Goal: Information Seeking & Learning: Find specific fact

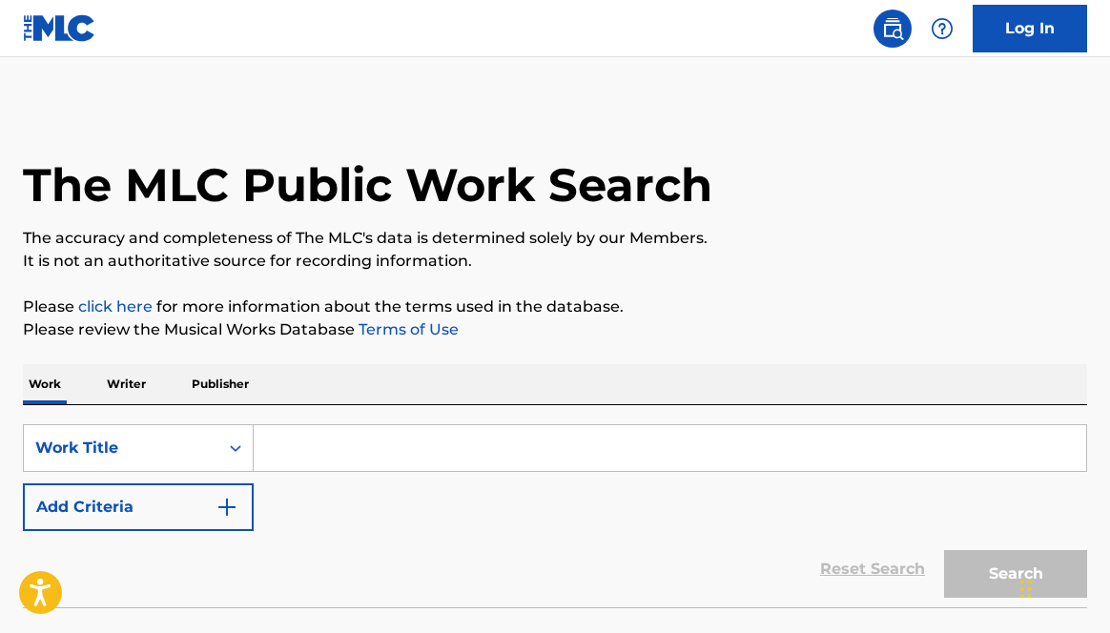
click at [317, 442] on input "Search Form" at bounding box center [670, 448] width 833 height 46
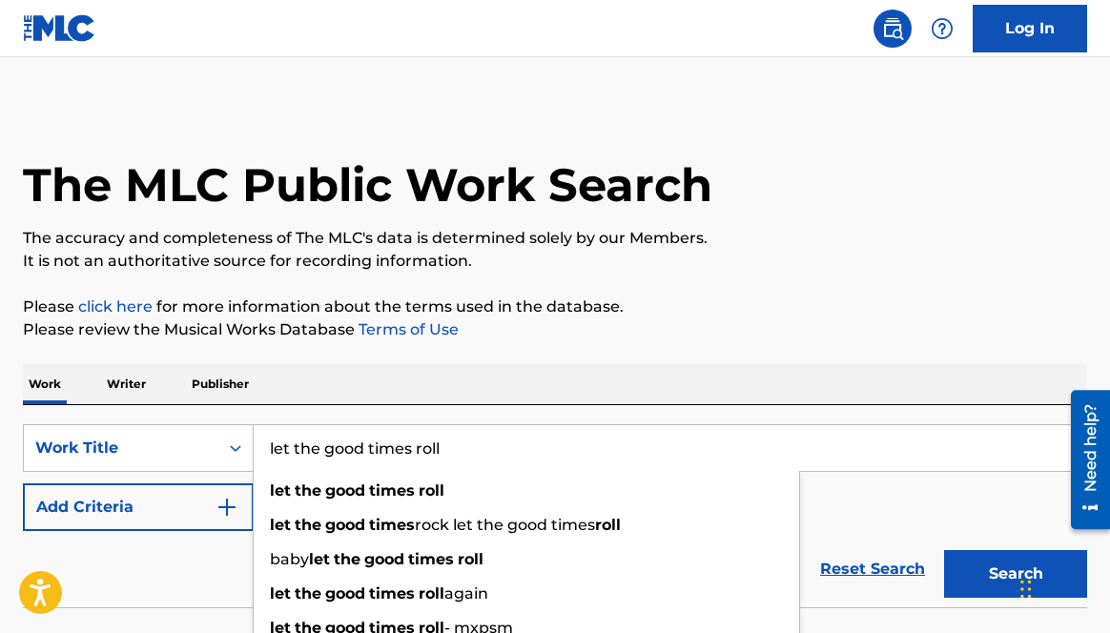
type input "let the good times roll"
click at [320, 378] on div "Work Writer Publisher" at bounding box center [555, 384] width 1064 height 40
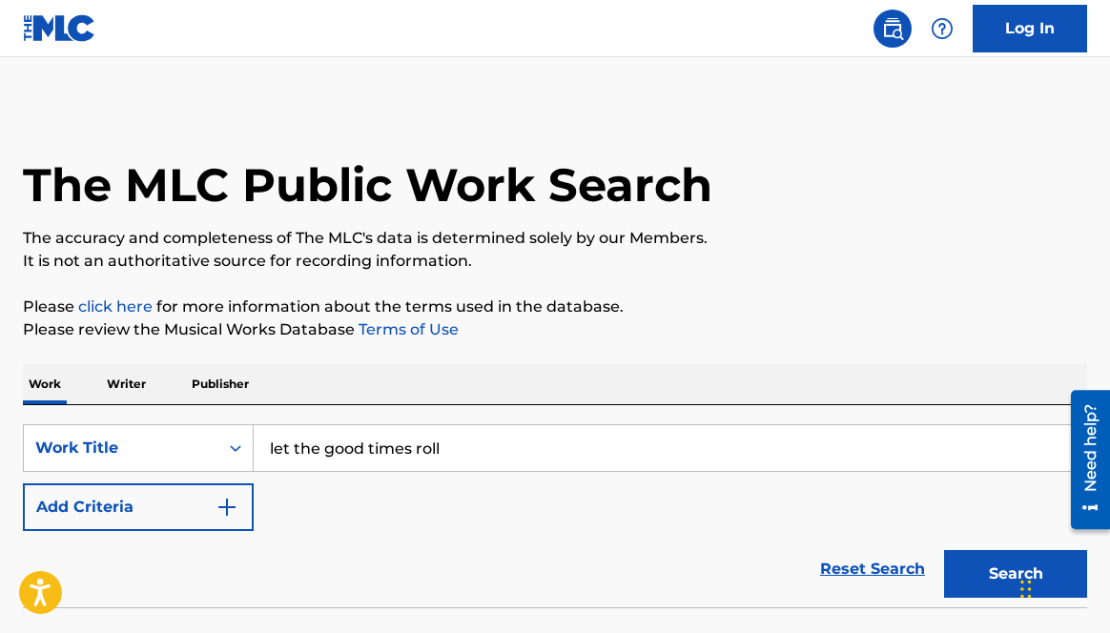
click at [228, 501] on img "Search Form" at bounding box center [227, 507] width 23 height 23
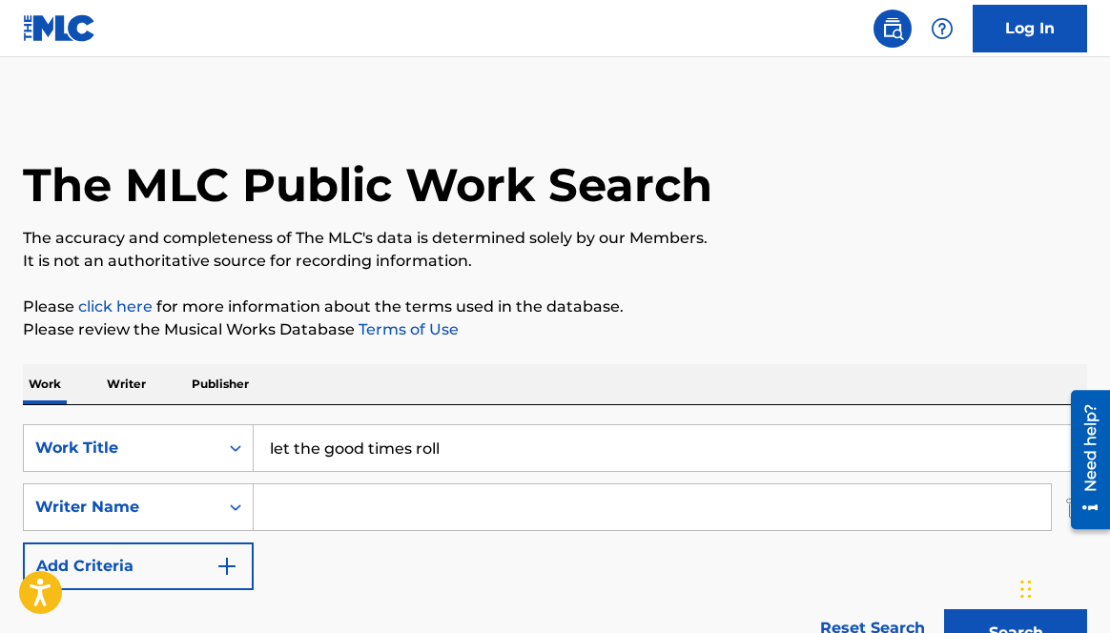
click at [295, 500] on input "Search Form" at bounding box center [652, 507] width 797 height 46
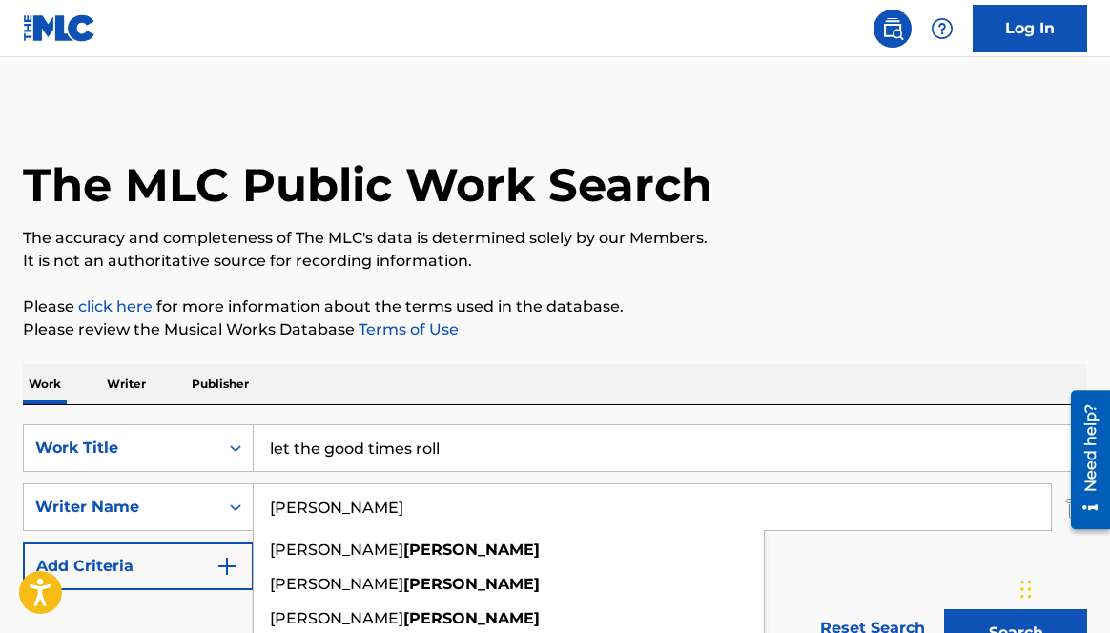
click at [446, 512] on input "[PERSON_NAME]" at bounding box center [652, 507] width 797 height 46
type input "[PERSON_NAME]"
click at [664, 342] on div "The MLC Public Work Search The accuracy and completeness of The MLC's data is d…" at bounding box center [555, 416] width 1110 height 622
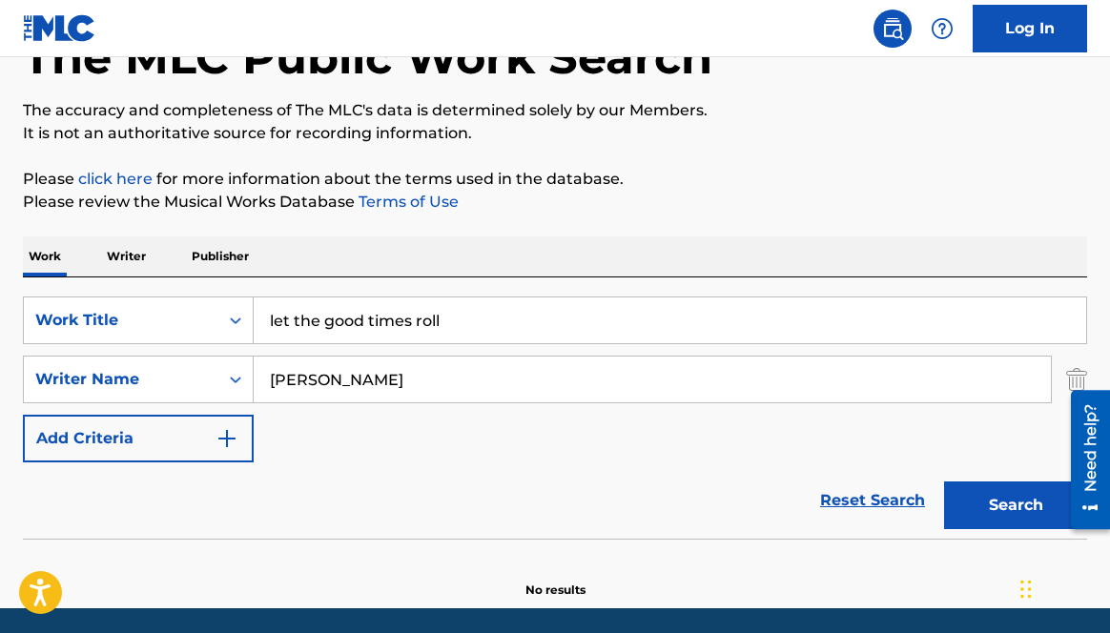
scroll to position [195, 0]
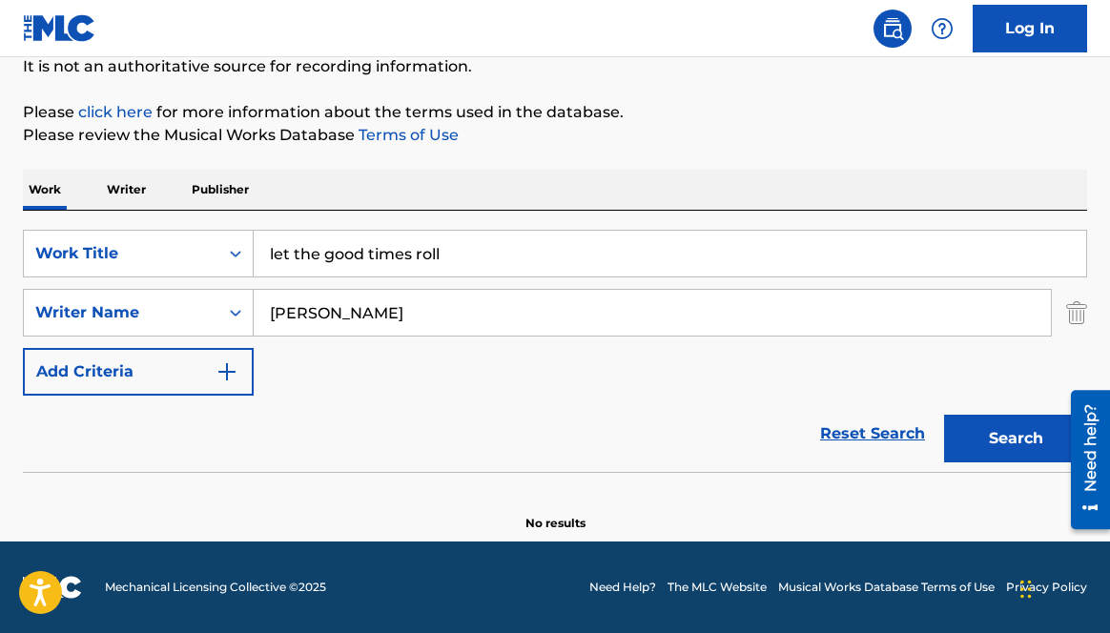
click at [994, 431] on button "Search" at bounding box center [1015, 439] width 143 height 48
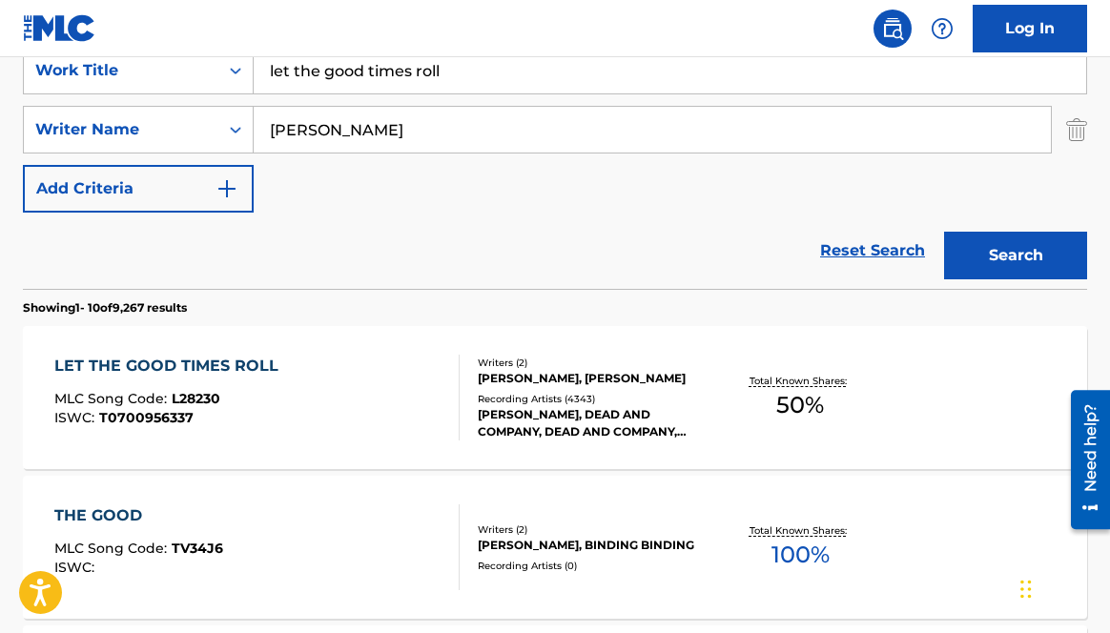
scroll to position [380, 0]
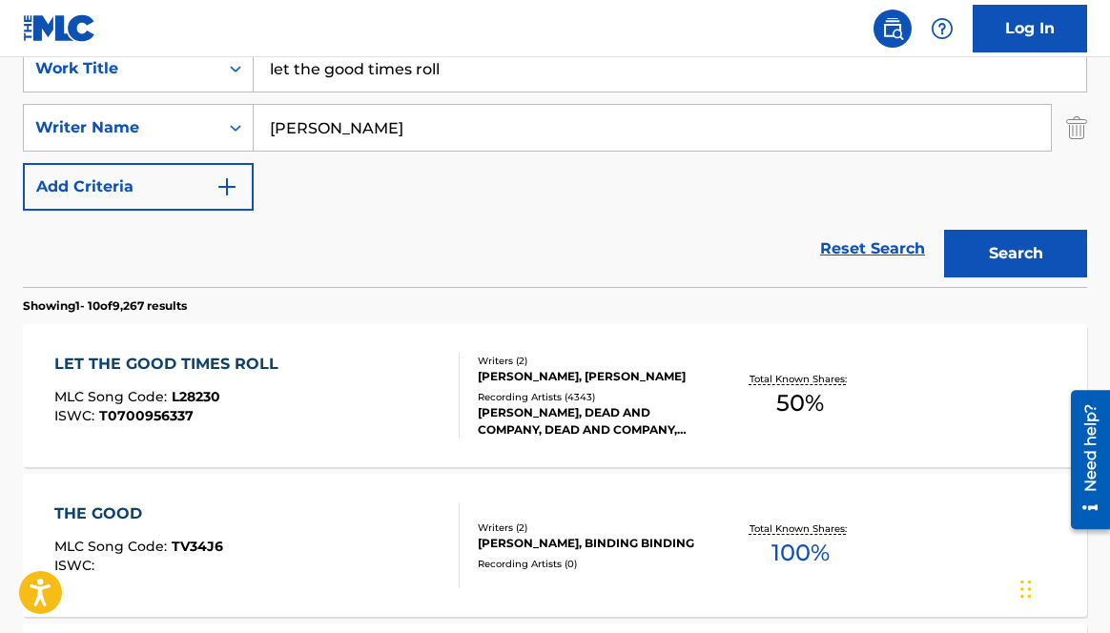
click at [299, 412] on div "LET THE GOOD TIMES ROLL MLC Song Code : L28230 ISWC : T0700956337" at bounding box center [256, 396] width 404 height 86
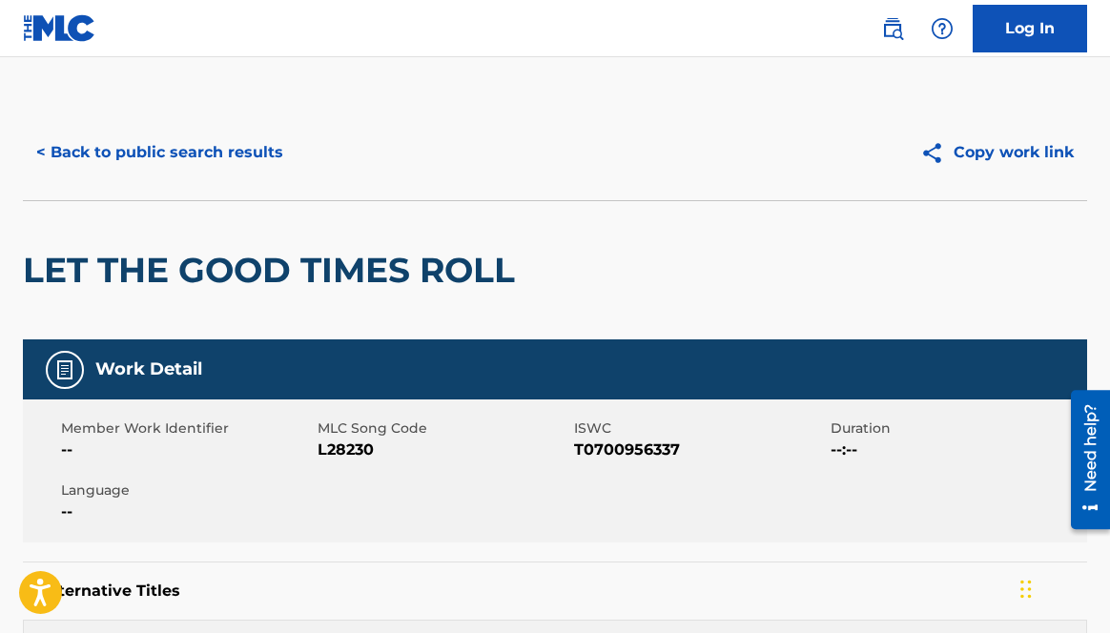
click at [43, 148] on button "< Back to public search results" at bounding box center [160, 153] width 274 height 48
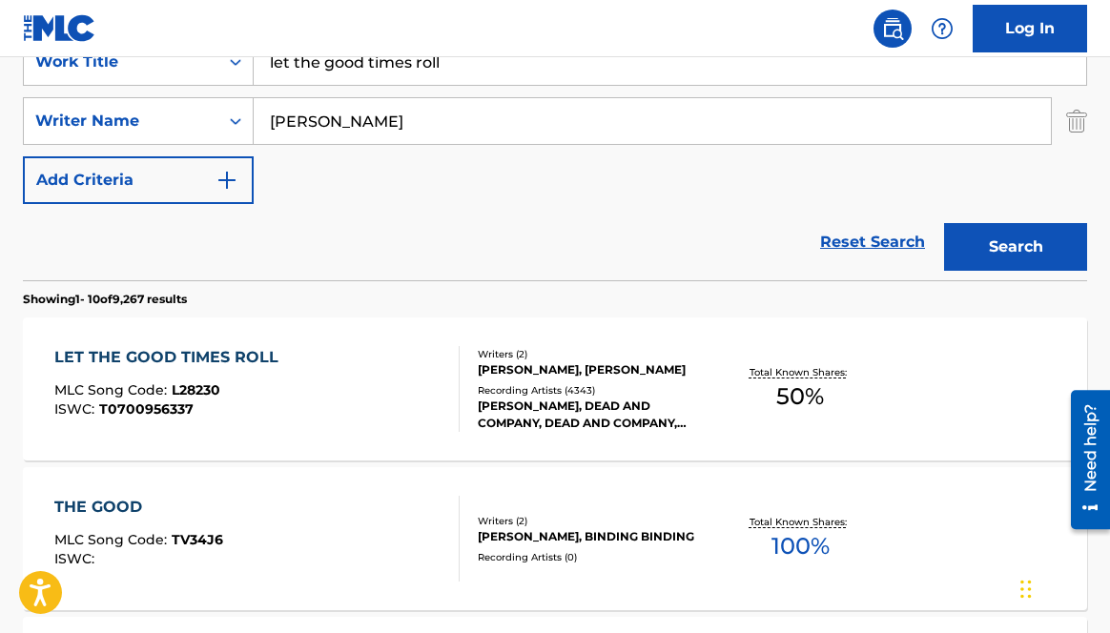
scroll to position [371, 0]
